Goal: Information Seeking & Learning: Learn about a topic

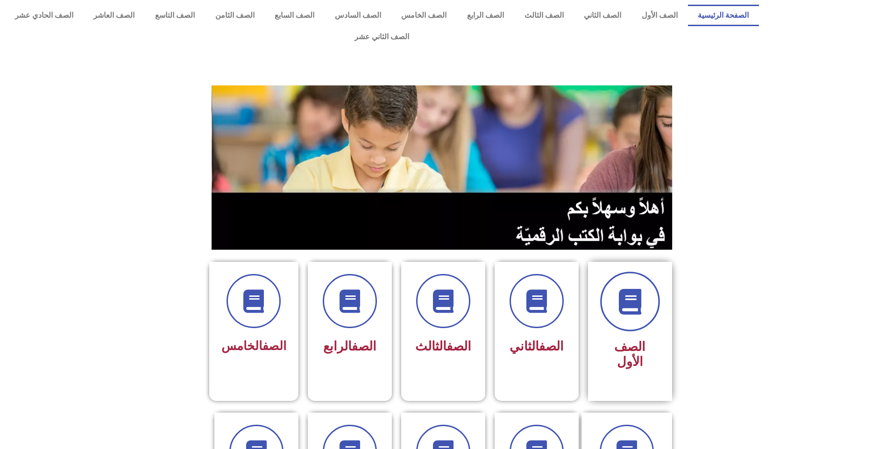
click at [640, 295] on span at bounding box center [630, 302] width 60 height 60
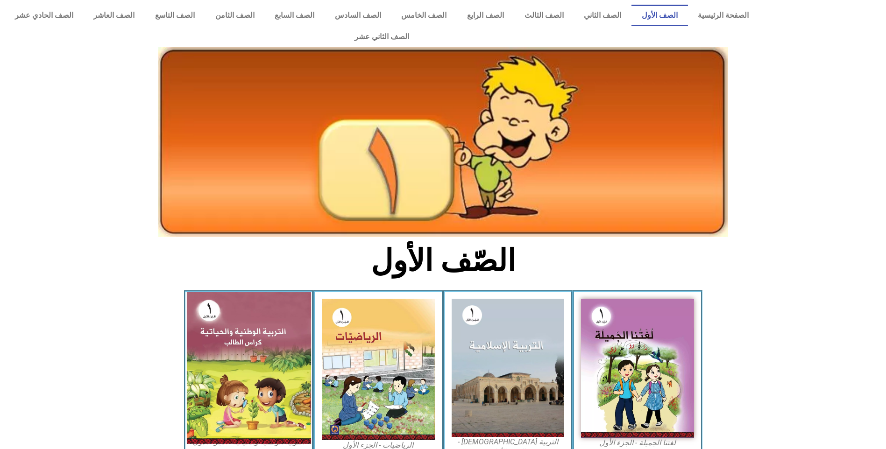
click at [284, 355] on img at bounding box center [248, 368] width 124 height 152
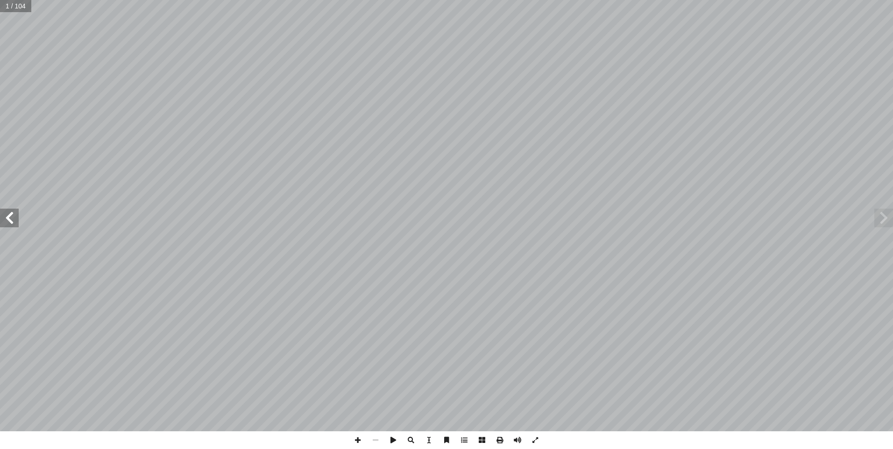
click at [14, 224] on span at bounding box center [9, 218] width 19 height 19
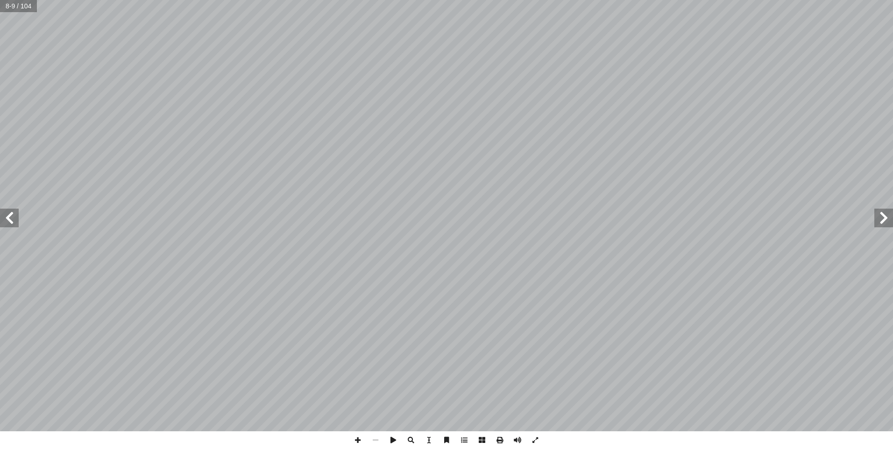
click at [10, 223] on span at bounding box center [9, 218] width 19 height 19
click at [885, 222] on span at bounding box center [884, 218] width 19 height 19
click at [15, 220] on span at bounding box center [9, 218] width 19 height 19
click at [10, 221] on span at bounding box center [9, 218] width 19 height 19
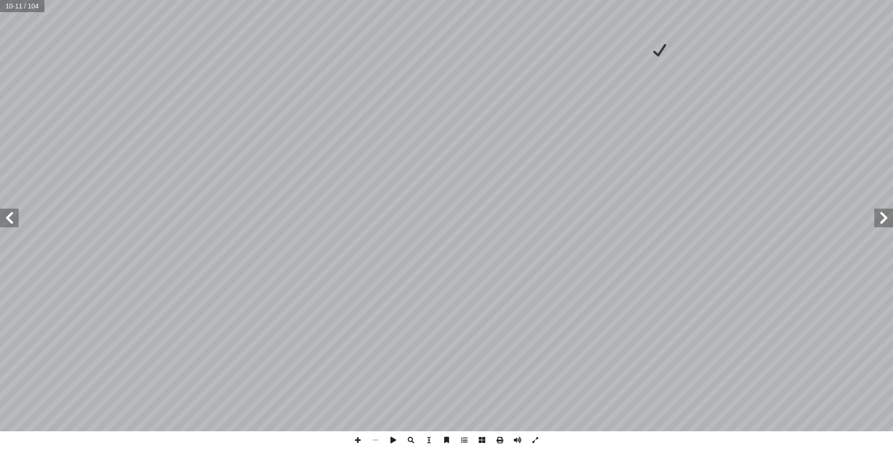
click at [14, 223] on span at bounding box center [9, 218] width 19 height 19
click at [14, 221] on span at bounding box center [9, 218] width 19 height 19
click at [887, 213] on span at bounding box center [884, 218] width 19 height 19
click at [886, 213] on span at bounding box center [884, 218] width 19 height 19
